Goal: Information Seeking & Learning: Learn about a topic

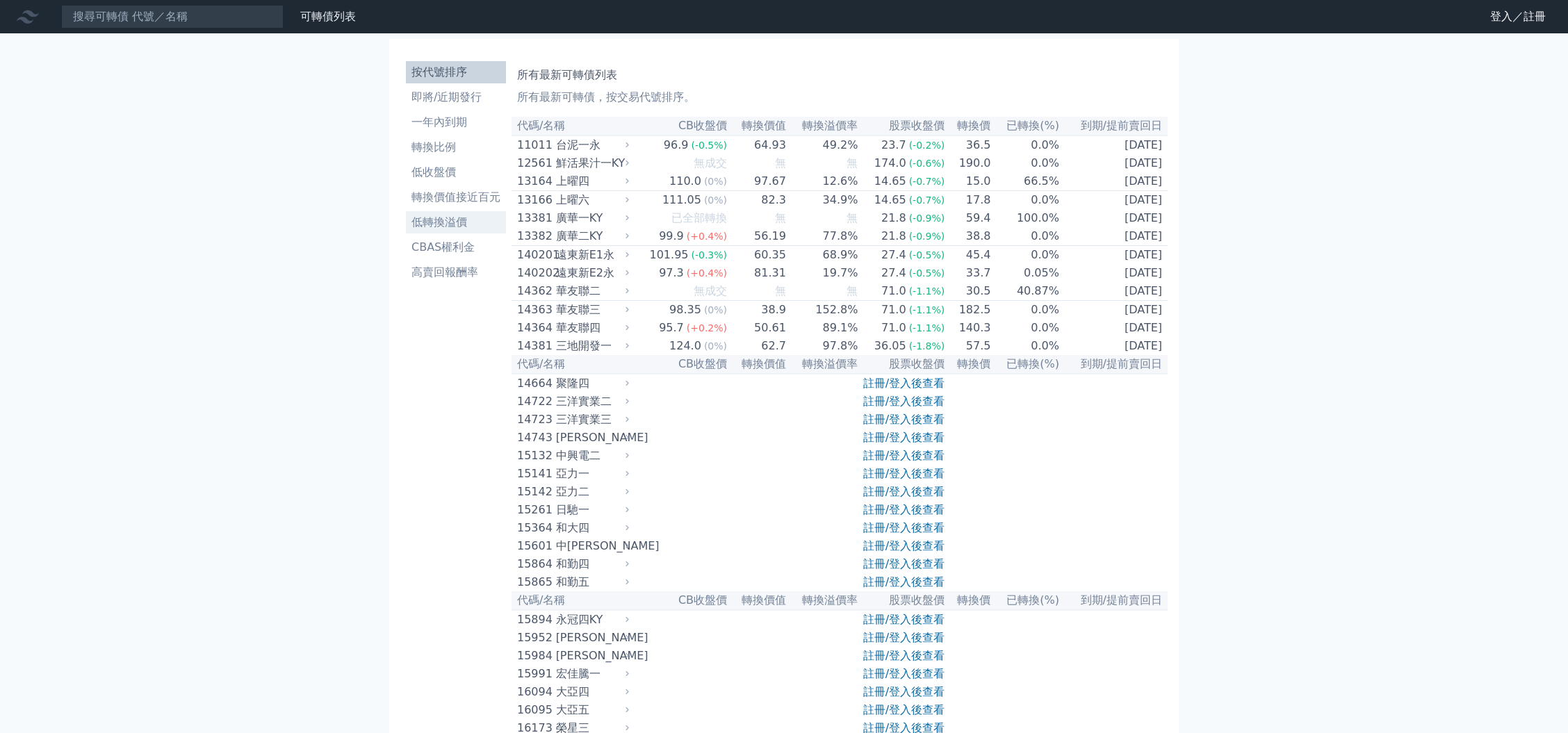
click at [448, 224] on li "低轉換溢價" at bounding box center [456, 222] width 100 height 16
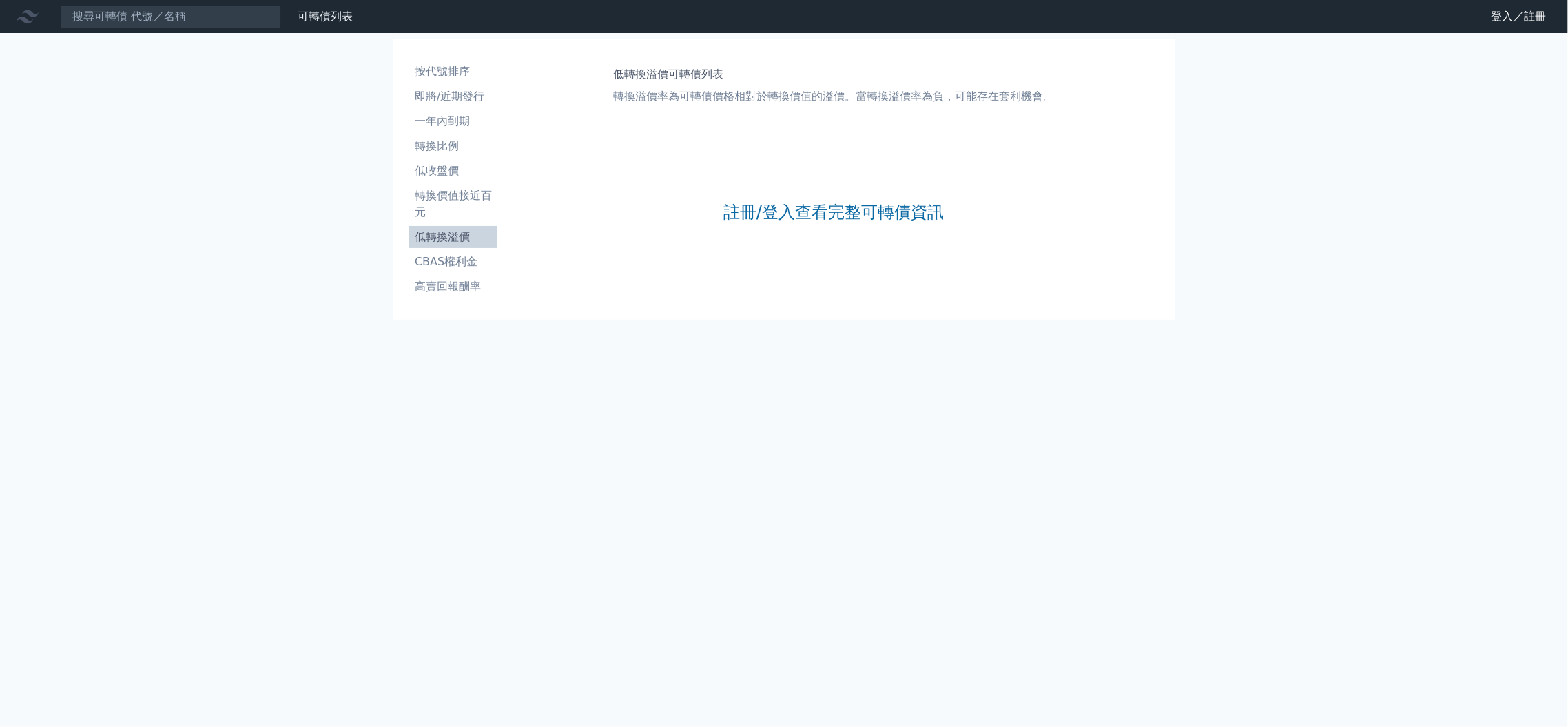
click at [450, 240] on li "低轉換溢價" at bounding box center [453, 237] width 88 height 16
click at [789, 218] on link "註冊/登入查看完整可轉債資訊" at bounding box center [834, 212] width 220 height 22
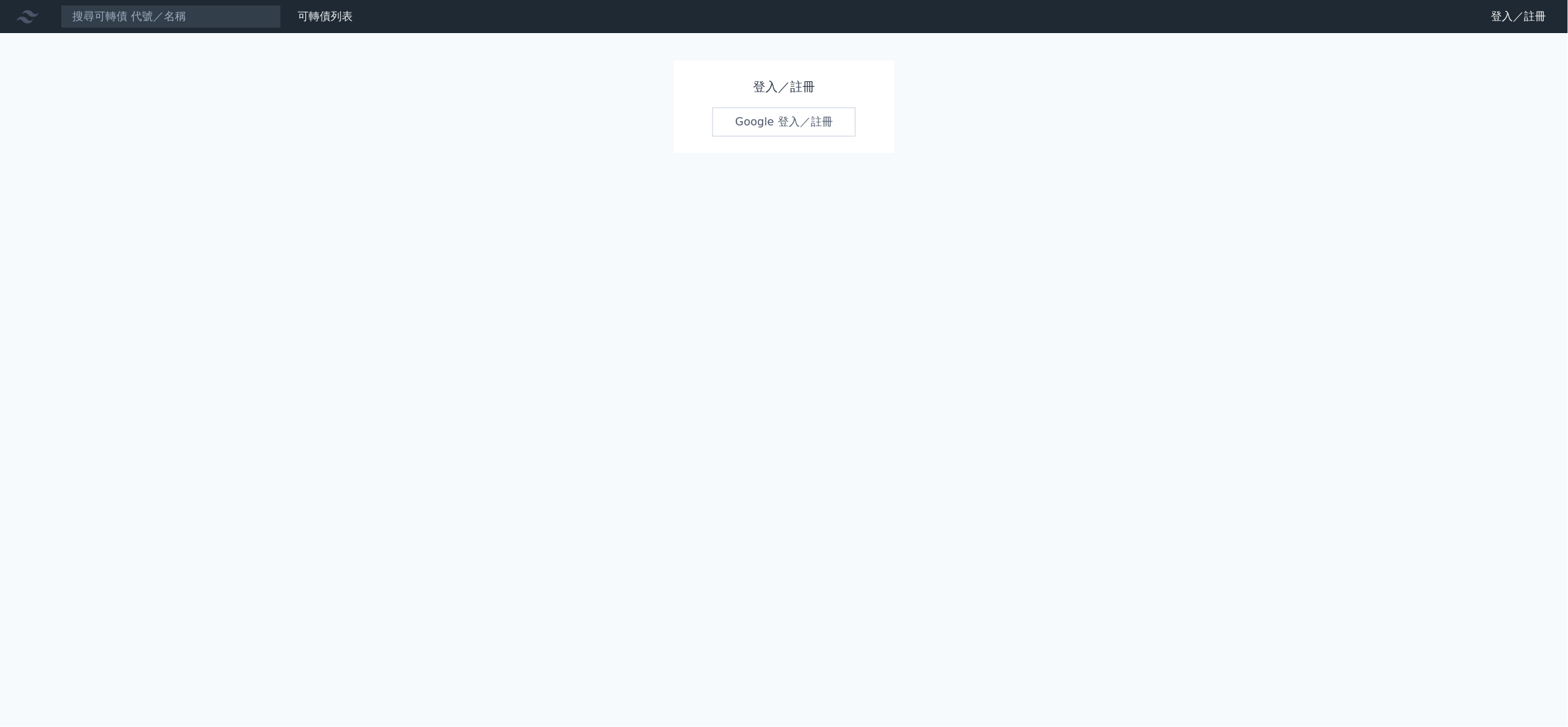
click at [759, 122] on link "Google 登入／註冊" at bounding box center [784, 122] width 143 height 29
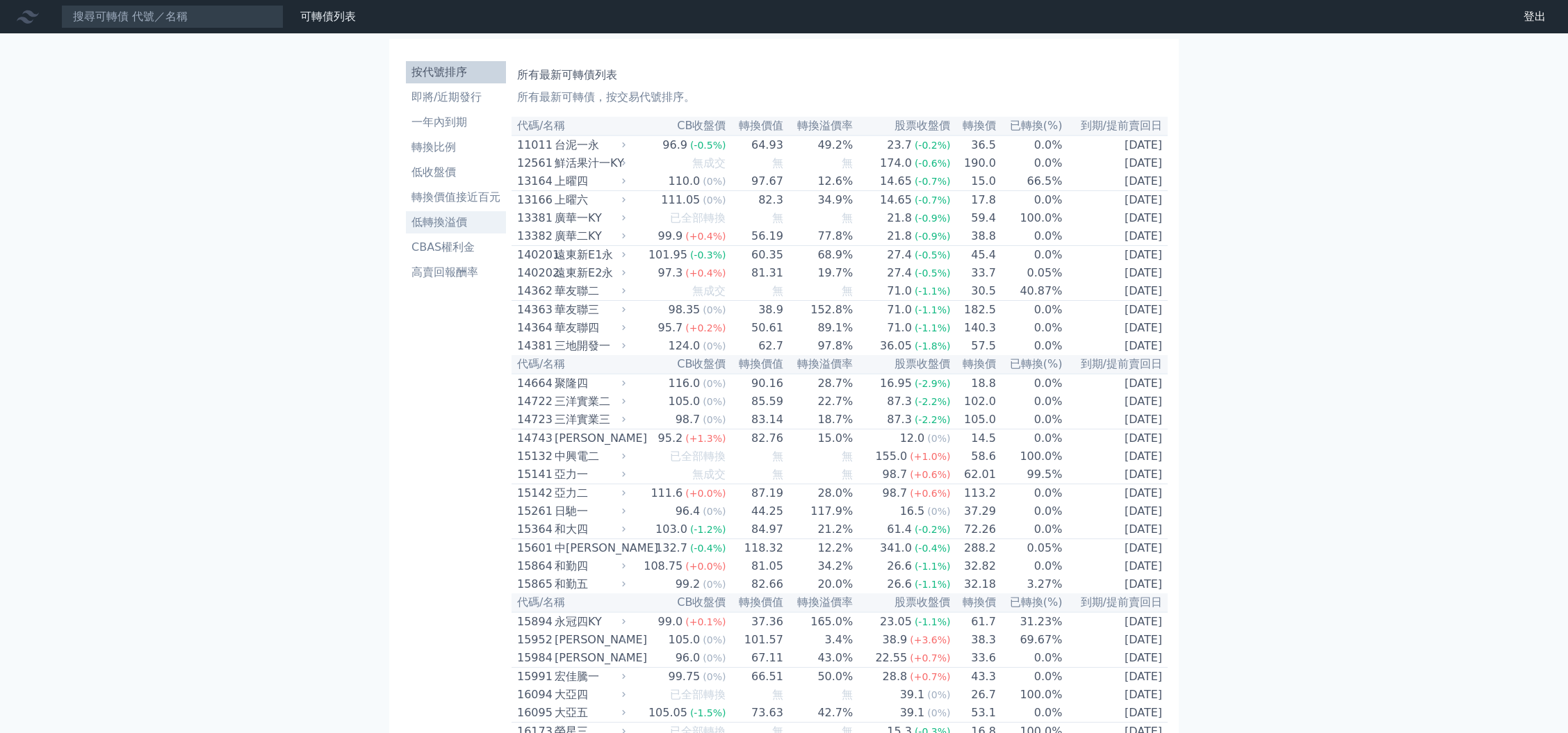
click at [442, 223] on li "低轉換溢價" at bounding box center [456, 222] width 100 height 16
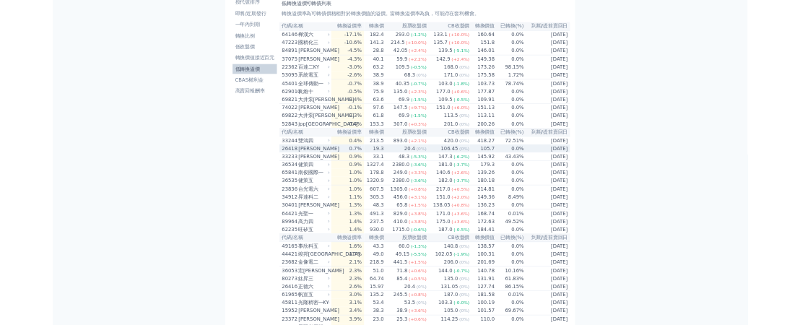
scroll to position [96, 0]
